Goal: Answer question/provide support

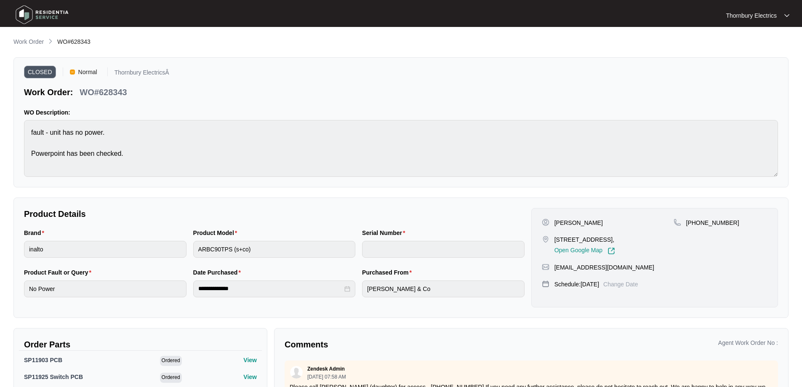
scroll to position [275, 0]
click at [34, 40] on p "Work Order" at bounding box center [28, 41] width 30 height 8
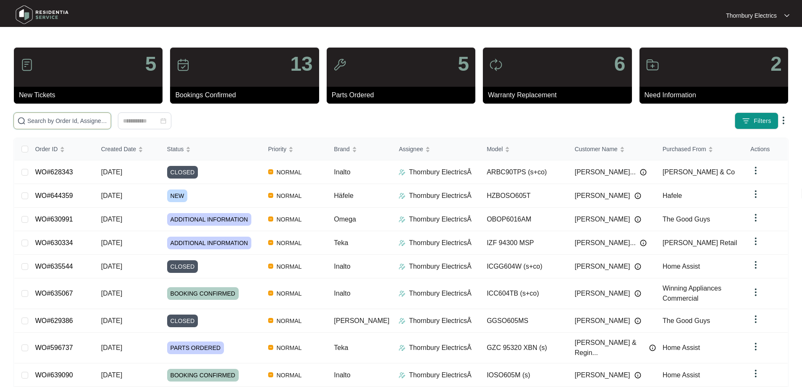
click at [96, 116] on input "text" at bounding box center [67, 120] width 80 height 9
paste input "631956"
type input "631956"
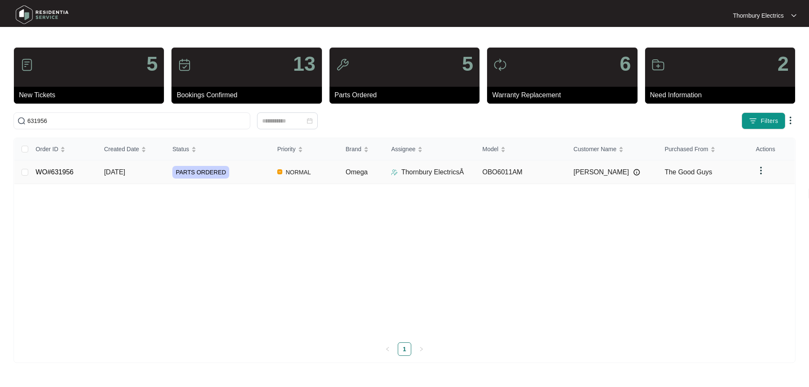
click at [239, 178] on div "PARTS ORDERED" at bounding box center [221, 172] width 98 height 13
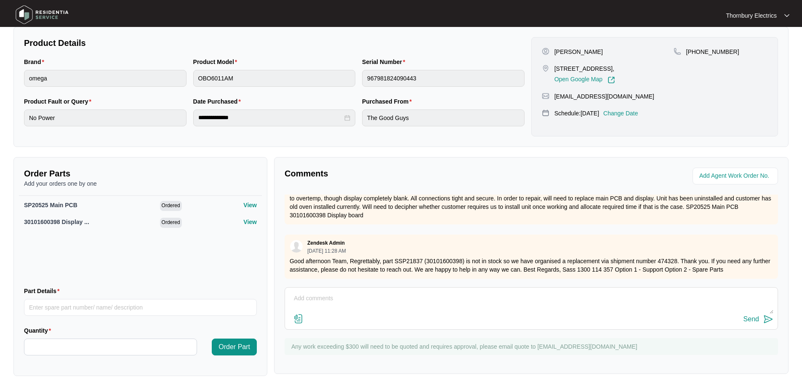
scroll to position [174, 0]
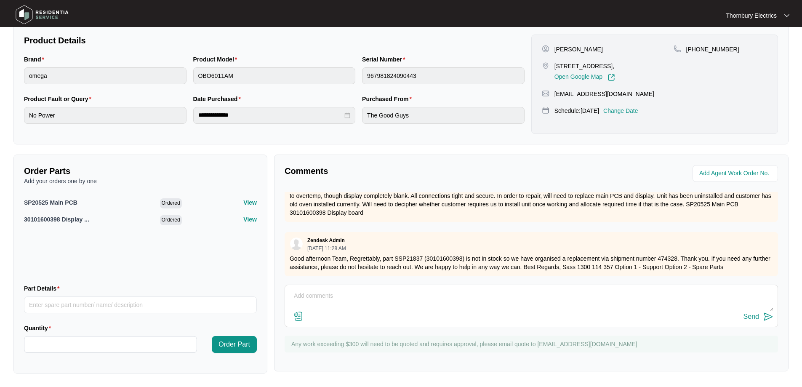
click at [322, 304] on textarea at bounding box center [531, 300] width 484 height 22
drag, startPoint x: 727, startPoint y: 305, endPoint x: 258, endPoint y: 286, distance: 469.2
click at [258, 286] on div "Order Parts Add your orders one by one SP20525 Main PCB Ordered View 3010160039…" at bounding box center [401, 264] width 782 height 219
type textarea "Hi, We have just called this cust to book the changeover and they advised they …"
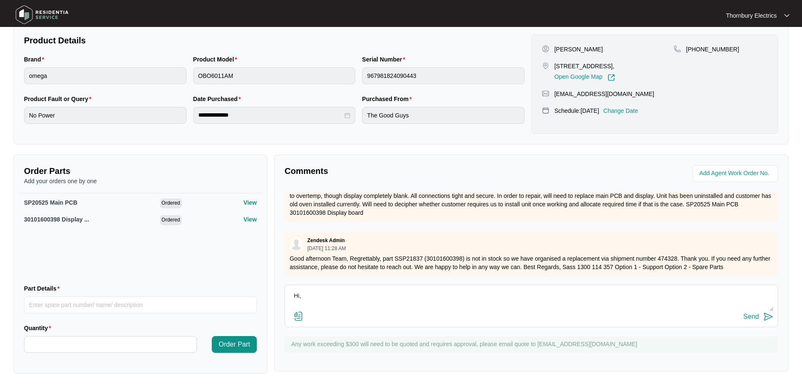
drag, startPoint x: 300, startPoint y: 288, endPoint x: 381, endPoint y: 301, distance: 82.3
click at [381, 301] on textarea "Hi, We have just called this cust to book the changeover and they advised they …" at bounding box center [531, 300] width 484 height 22
drag, startPoint x: 720, startPoint y: 304, endPoint x: 263, endPoint y: 289, distance: 457.6
click at [263, 289] on div "Order Parts Add your orders one by one SP20525 Main PCB Ordered View 3010160039…" at bounding box center [401, 264] width 782 height 219
click at [759, 318] on div "Send" at bounding box center [752, 317] width 16 height 8
